Goal: Task Accomplishment & Management: Manage account settings

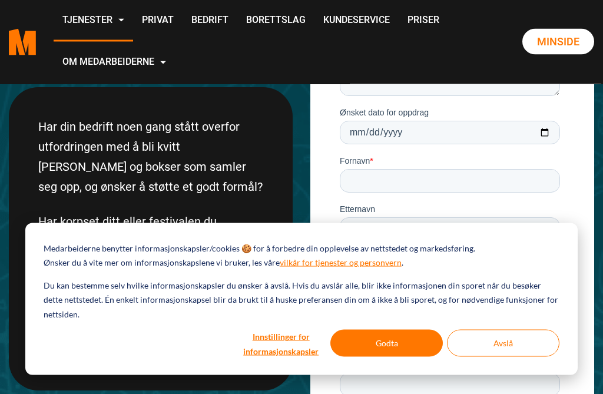
scroll to position [168, 0]
click at [408, 357] on button "Godta" at bounding box center [386, 343] width 112 height 27
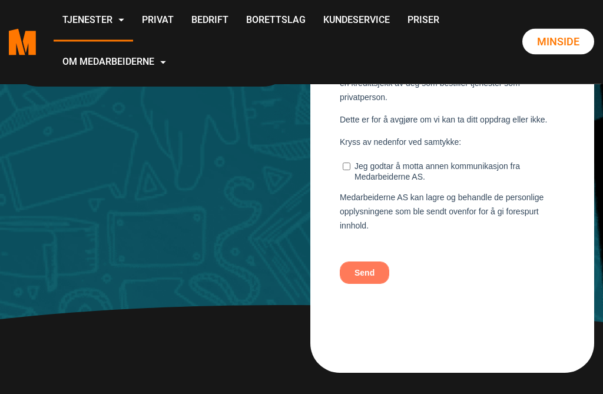
scroll to position [724, 0]
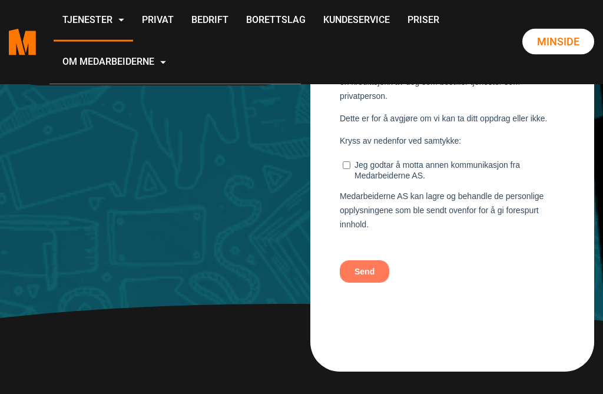
click at [183, 22] on link "Privat" at bounding box center [157, 21] width 49 height 42
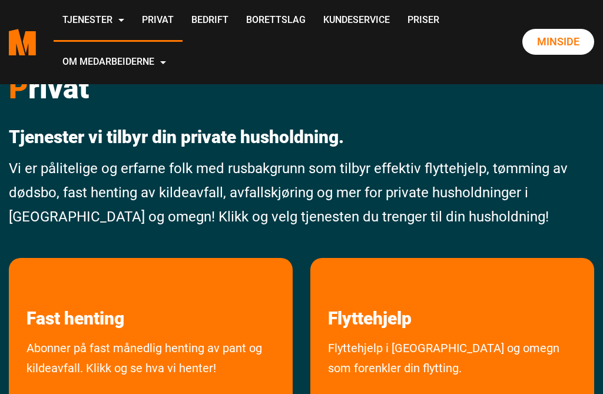
click at [573, 47] on link "Minside" at bounding box center [558, 42] width 72 height 26
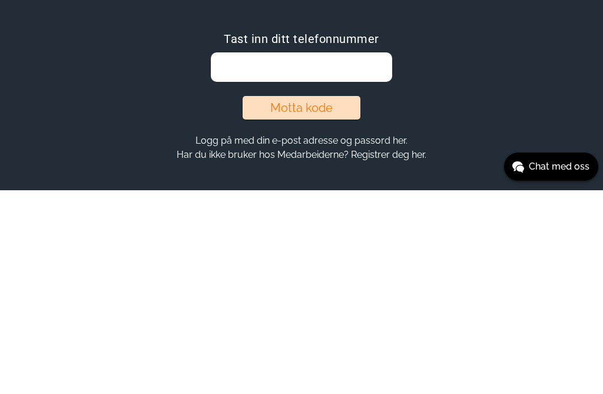
scroll to position [9, 0]
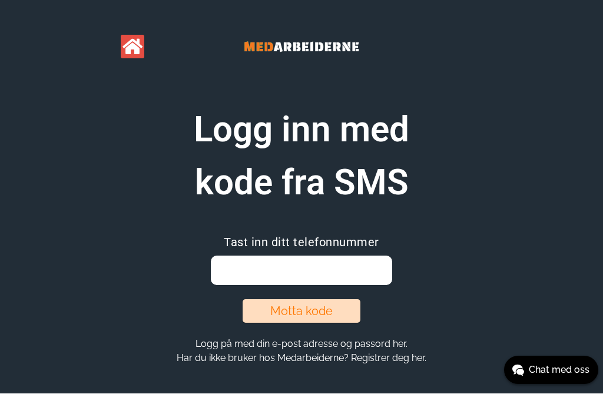
click at [470, 346] on section "Logg inn med kode fra SMS Tast inn ditt telefonnummer Motta kode Logg på med di…" at bounding box center [301, 235] width 452 height 262
click at [385, 343] on button "Logg på med din e-post adresse og passord her." at bounding box center [301, 344] width 219 height 12
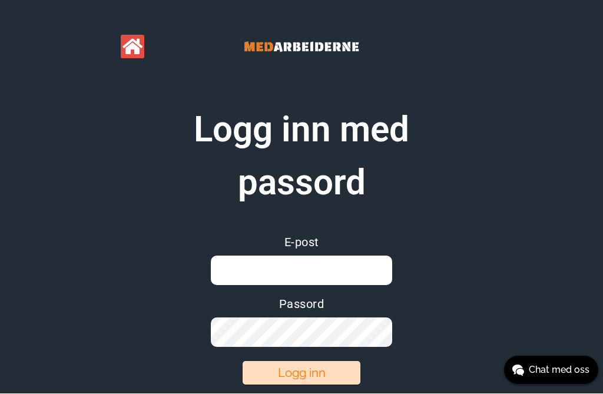
scroll to position [10, 0]
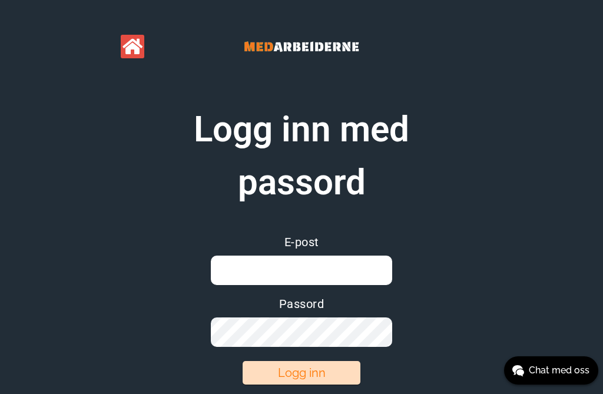
click at [246, 273] on input "email" at bounding box center [301, 270] width 181 height 29
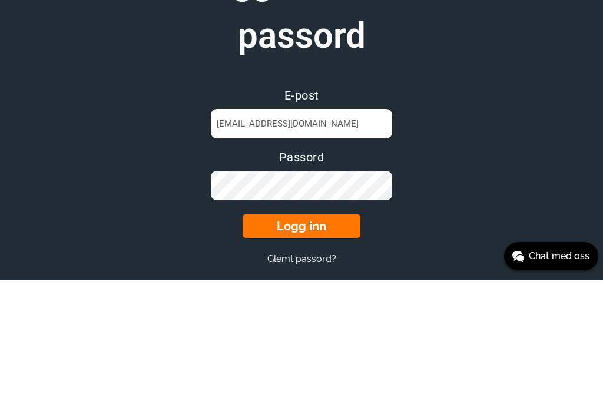
scroll to position [100, 0]
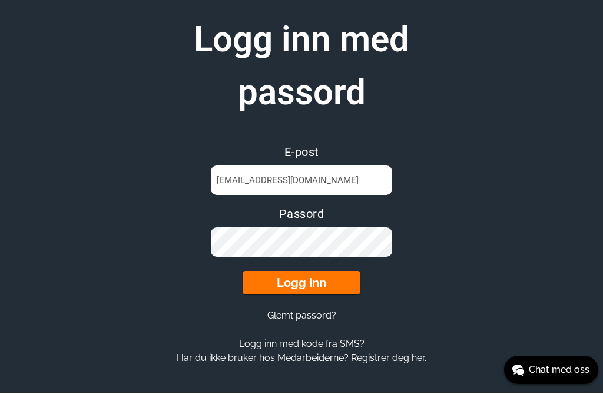
click at [329, 287] on button "Logg inn" at bounding box center [302, 283] width 118 height 24
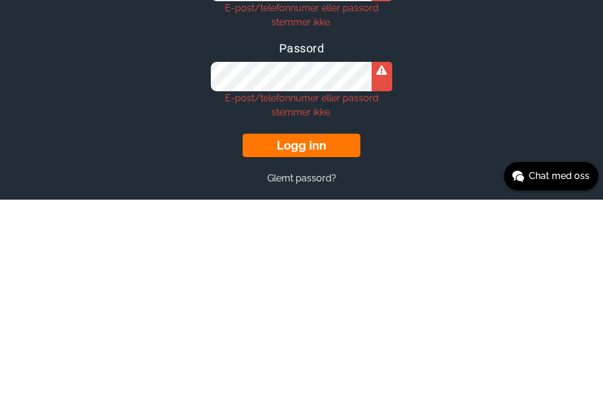
click at [331, 328] on button "Logg inn" at bounding box center [302, 340] width 118 height 24
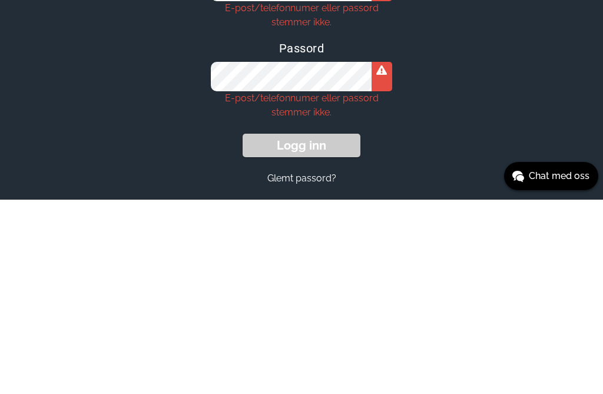
scroll to position [156, 0]
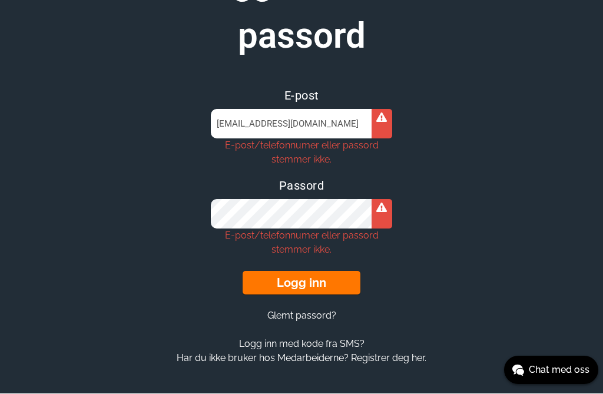
click at [366, 124] on input "mona_westegaard@hotmail.com" at bounding box center [301, 124] width 181 height 29
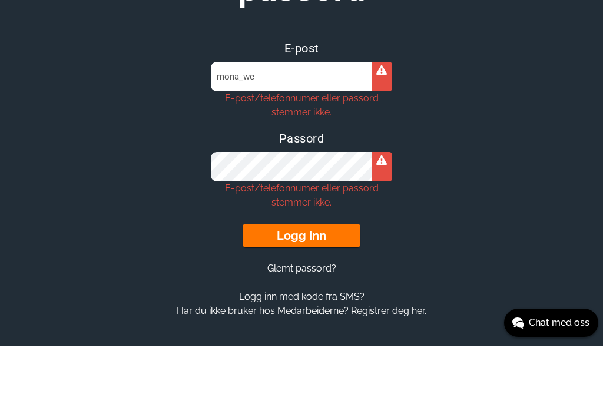
type input "mona_w"
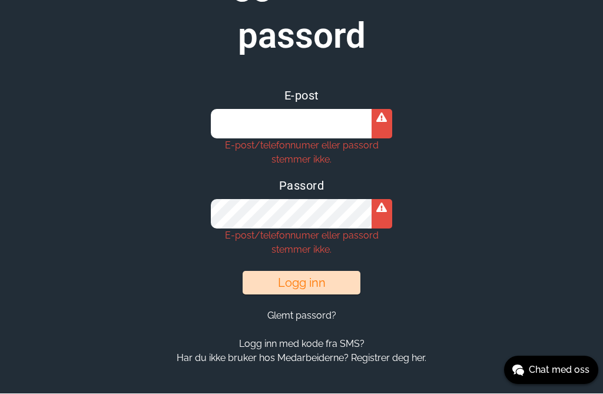
click at [355, 344] on button "Logg inn med kode fra SMS?" at bounding box center [302, 344] width 132 height 12
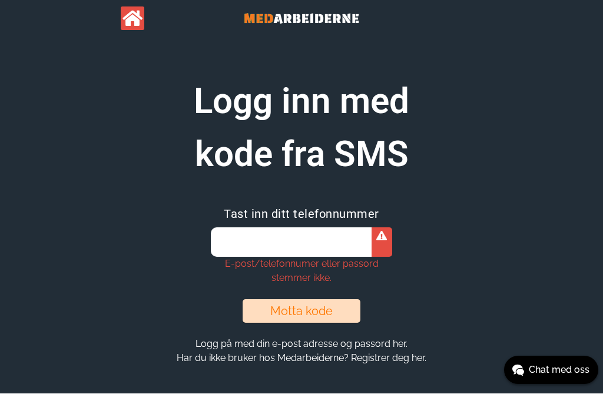
scroll to position [38, 0]
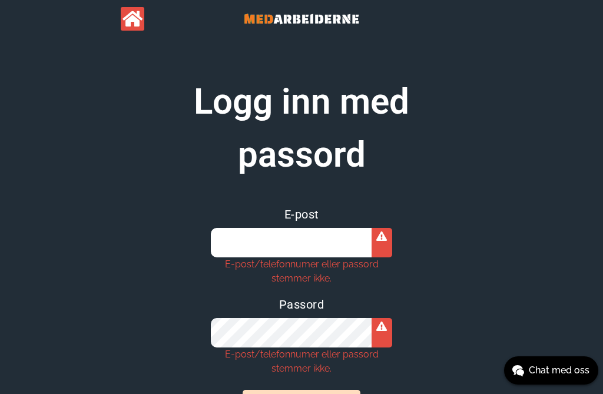
scroll to position [156, 0]
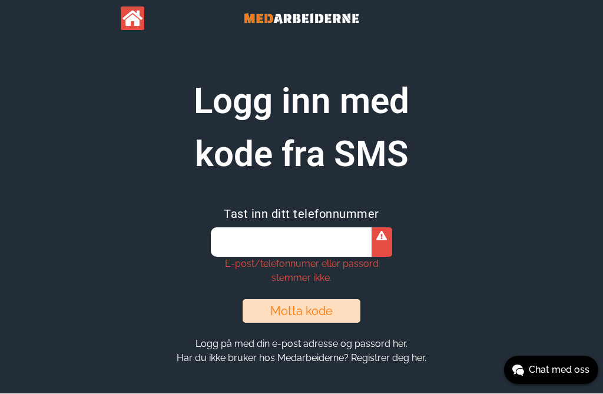
scroll to position [10, 0]
